Goal: Task Accomplishment & Management: Manage account settings

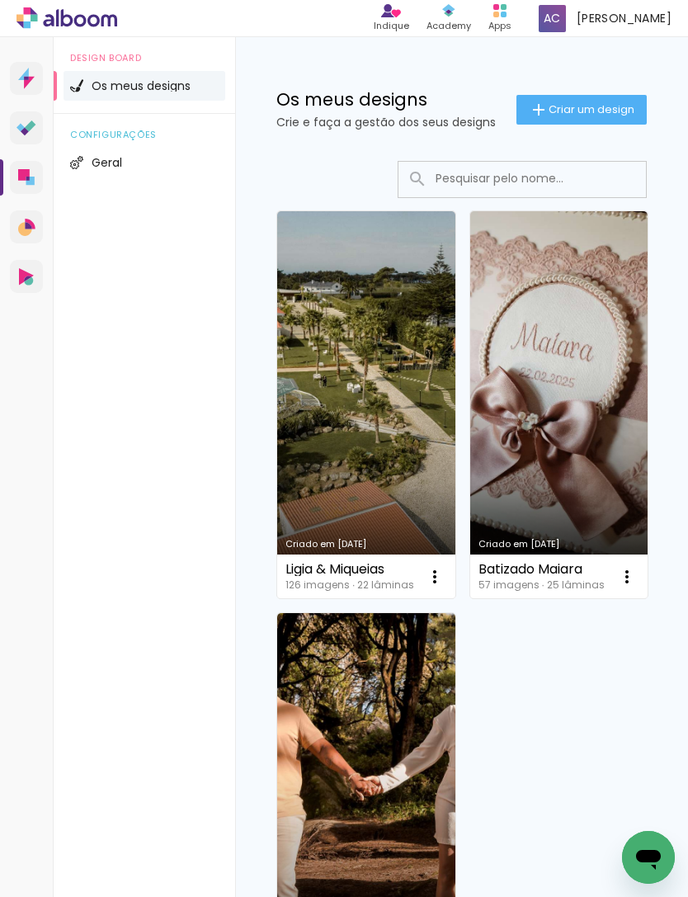
click at [121, 168] on li "Geral" at bounding box center [145, 163] width 162 height 30
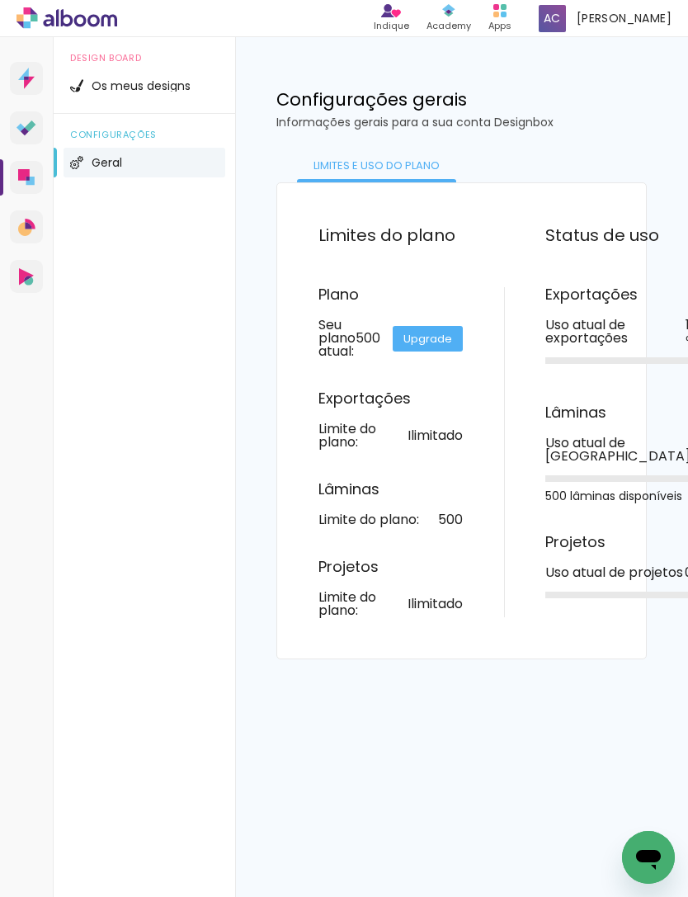
click at [23, 173] on icon at bounding box center [24, 175] width 12 height 12
